Goal: Task Accomplishment & Management: Manage account settings

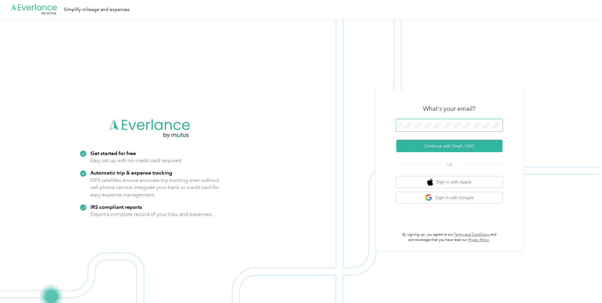
click at [418, 129] on span at bounding box center [449, 125] width 106 height 12
click at [451, 144] on button "Continue with Email / SSO" at bounding box center [449, 146] width 106 height 12
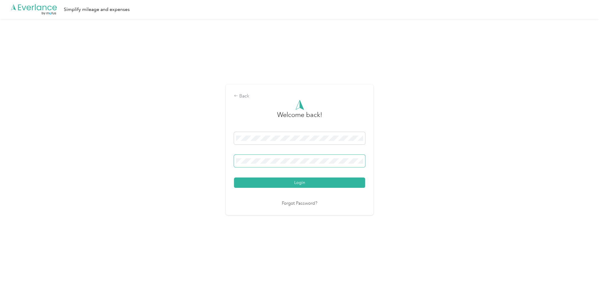
click at [234, 178] on button "Login" at bounding box center [299, 183] width 131 height 10
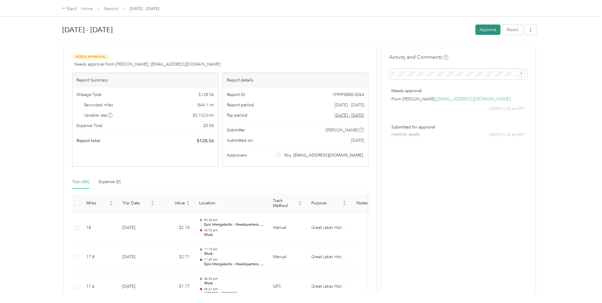
click at [486, 30] on button "Approve" at bounding box center [488, 30] width 25 height 10
